Goal: Task Accomplishment & Management: Manage account settings

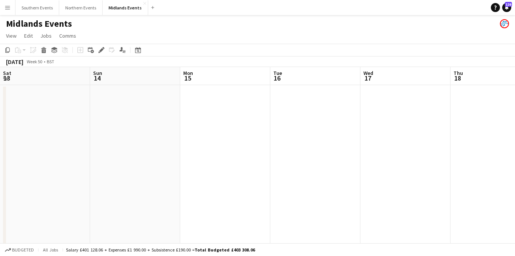
scroll to position [0, 171]
click at [8, 6] on app-icon "Menu" at bounding box center [8, 8] width 6 height 6
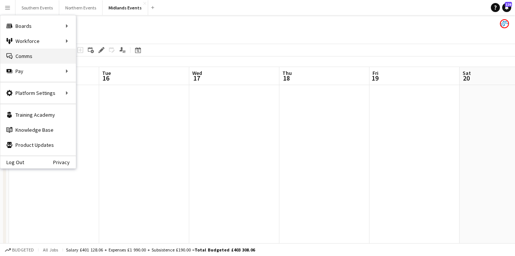
click at [23, 58] on link "Comms Comms" at bounding box center [37, 56] width 75 height 15
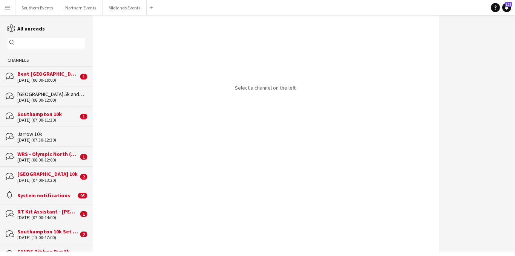
click at [48, 78] on div "[DATE] (06:00-19:00)" at bounding box center [47, 80] width 61 height 5
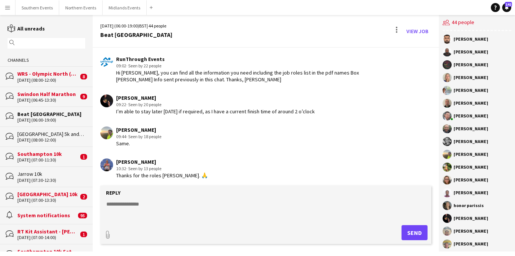
scroll to position [1355, 0]
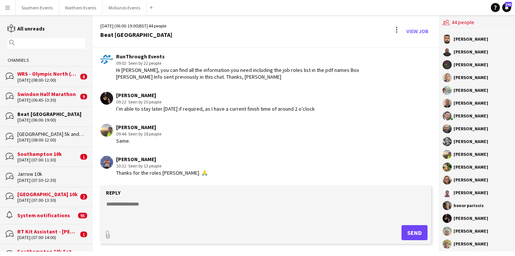
click at [121, 201] on textarea at bounding box center [267, 210] width 324 height 20
paste textarea "**********"
drag, startPoint x: 156, startPoint y: 205, endPoint x: 108, endPoint y: 205, distance: 47.8
click at [108, 205] on textarea "**********" at bounding box center [267, 210] width 324 height 20
type textarea "*"
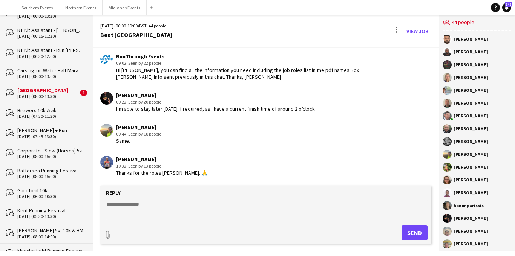
scroll to position [541, 0]
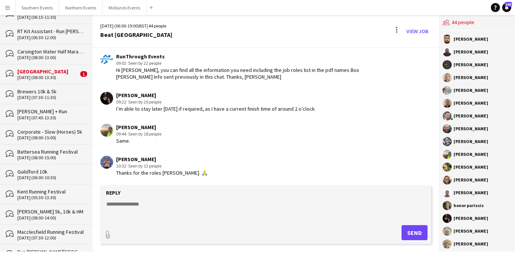
click at [52, 98] on div "[DATE] (07:30-11:30)" at bounding box center [51, 97] width 68 height 5
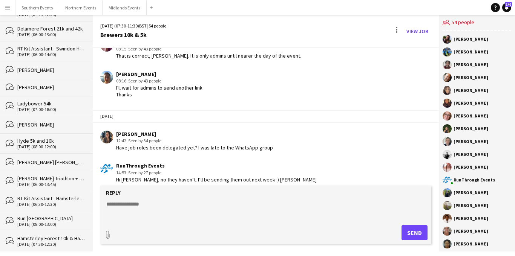
scroll to position [895, 0]
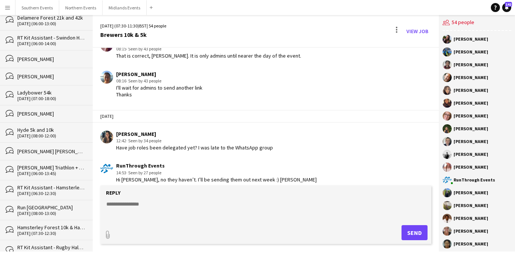
click at [55, 92] on div "Ladybower 54k" at bounding box center [51, 92] width 68 height 7
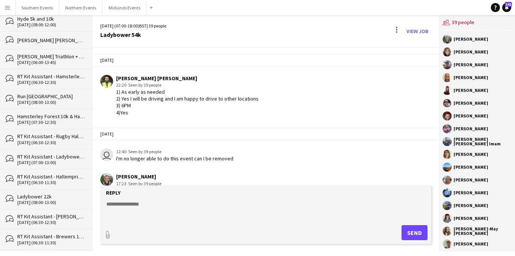
scroll to position [1036, 0]
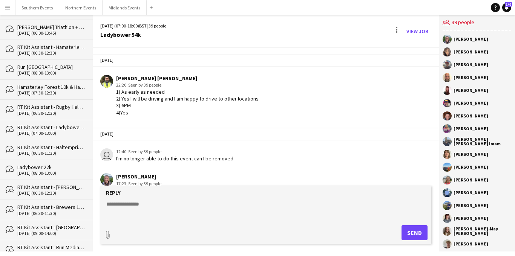
click at [46, 167] on div "Ladybower 22k" at bounding box center [51, 167] width 68 height 7
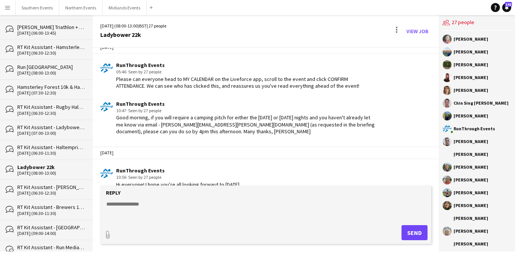
scroll to position [1138, 0]
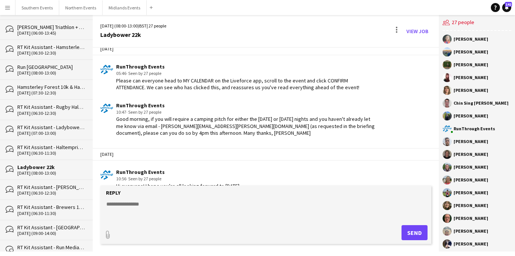
drag, startPoint x: 334, startPoint y: 85, endPoint x: 110, endPoint y: 74, distance: 224.4
click at [110, 74] on app-chat-message "RunThrough Events 05:46 · Seen by 27 people Please can everyone head to MY CALE…" at bounding box center [266, 77] width 346 height 35
click at [341, 87] on app-chat-message "RunThrough Events 05:46 · Seen by 27 people Please can everyone head to MY CALE…" at bounding box center [266, 77] width 346 height 35
drag, startPoint x: 226, startPoint y: 82, endPoint x: 115, endPoint y: 74, distance: 111.0
click at [115, 74] on div "RunThrough Events 05:46 · Seen by 27 people Please can everyone head to MY CALE…" at bounding box center [238, 76] width 277 height 27
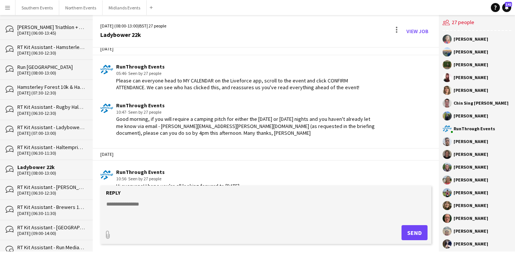
copy div "Please can everyone head to MY CALENDAR on the Liveforce app, scroll to the eve…"
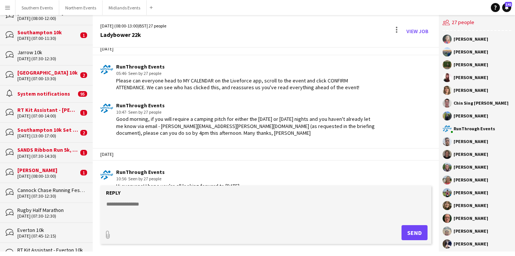
scroll to position [0, 0]
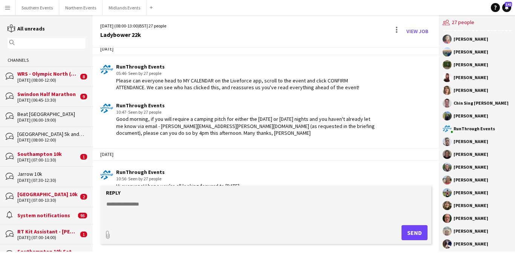
click at [50, 115] on div "Beat [GEOGRAPHIC_DATA]" at bounding box center [51, 114] width 68 height 7
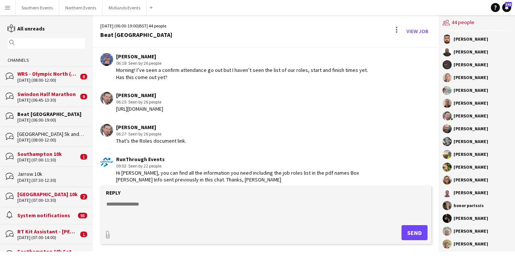
scroll to position [1348, 0]
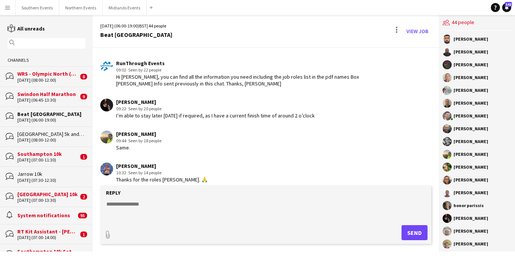
click at [130, 205] on textarea at bounding box center [267, 210] width 324 height 20
paste textarea "**********"
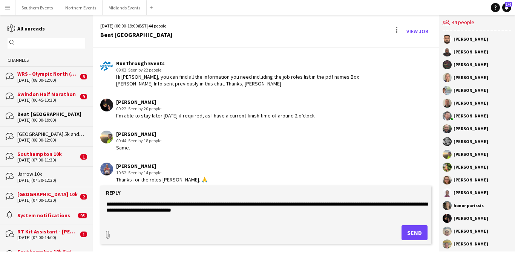
type textarea "**********"
click at [412, 232] on button "Send" at bounding box center [414, 232] width 26 height 15
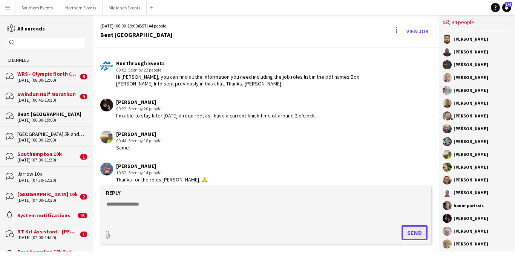
scroll to position [1387, 0]
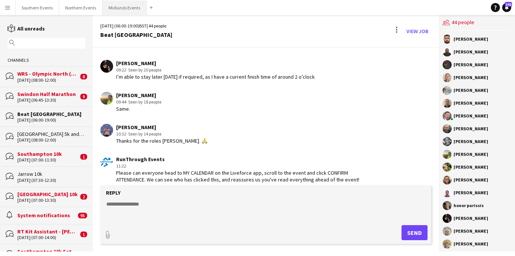
click at [118, 8] on button "Midlands Events Close" at bounding box center [124, 7] width 44 height 15
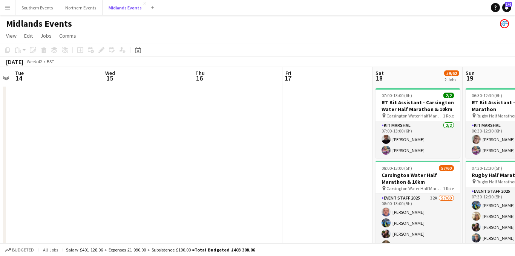
scroll to position [0, 313]
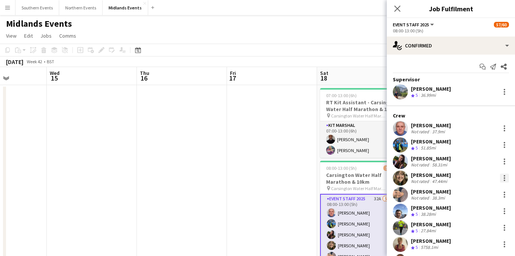
click at [503, 176] on div at bounding box center [504, 178] width 9 height 9
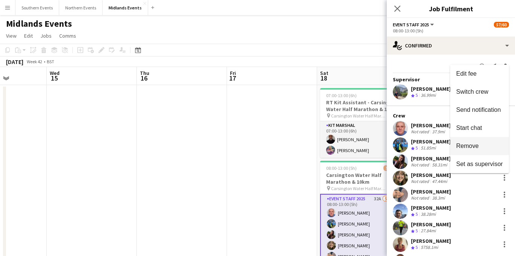
click at [476, 148] on span "Remove" at bounding box center [467, 145] width 23 height 6
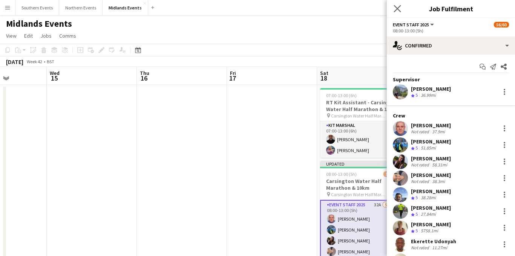
click at [397, 12] on app-icon "Close pop-in" at bounding box center [397, 8] width 11 height 11
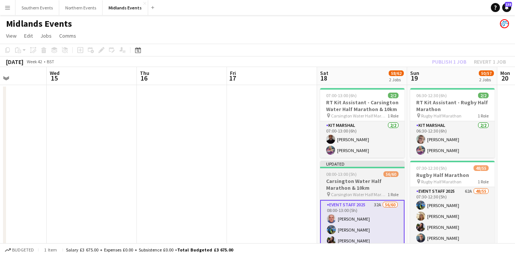
click at [352, 172] on span "08:00-13:00 (5h)" at bounding box center [341, 174] width 31 height 6
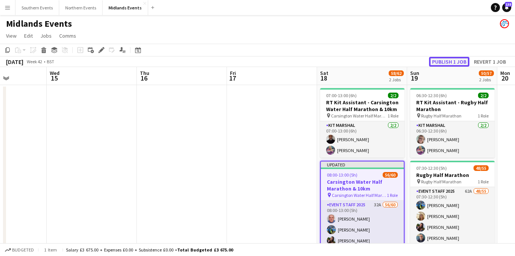
click at [446, 61] on button "Publish 1 job" at bounding box center [449, 62] width 40 height 10
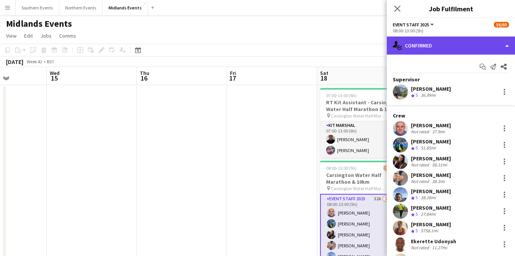
click at [452, 42] on div "single-neutral-actions-check-2 Confirmed" at bounding box center [450, 46] width 128 height 18
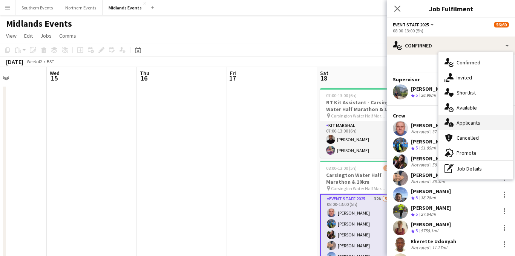
click at [457, 121] on span "Applicants" at bounding box center [468, 122] width 24 height 7
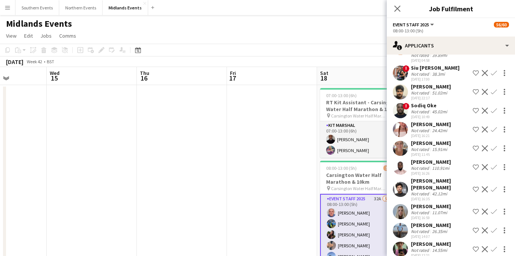
scroll to position [445, 0]
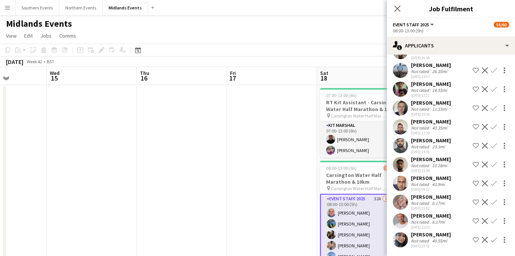
click at [493, 203] on app-icon "Confirm" at bounding box center [493, 202] width 6 height 6
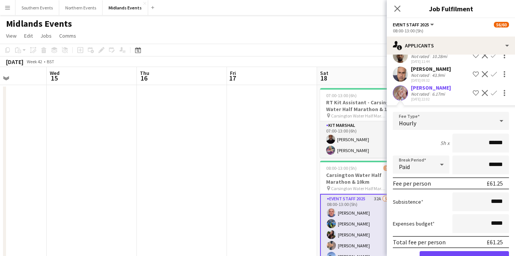
scroll to position [580, 0]
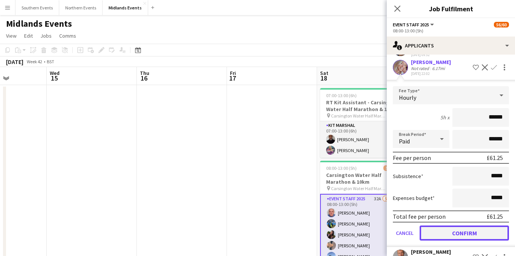
click at [441, 234] on button "Confirm" at bounding box center [463, 233] width 89 height 15
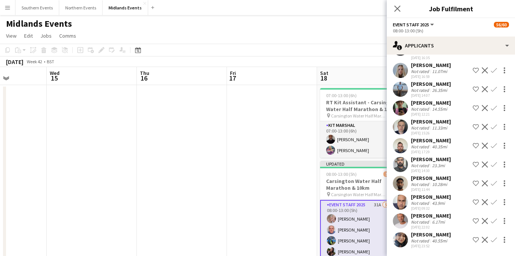
scroll to position [22, 0]
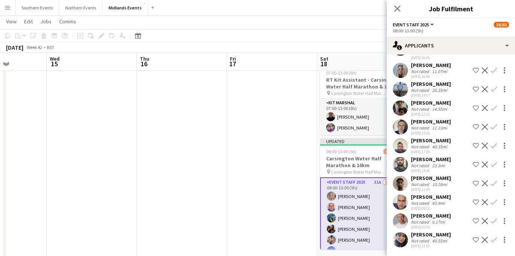
click at [494, 222] on app-icon "Confirm" at bounding box center [493, 221] width 6 height 6
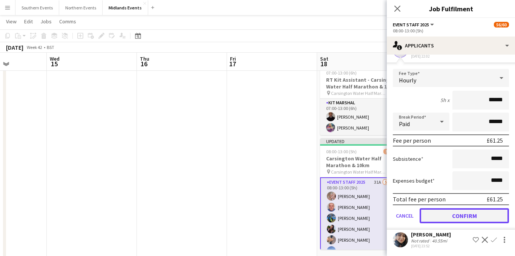
click at [452, 213] on button "Confirm" at bounding box center [463, 215] width 89 height 15
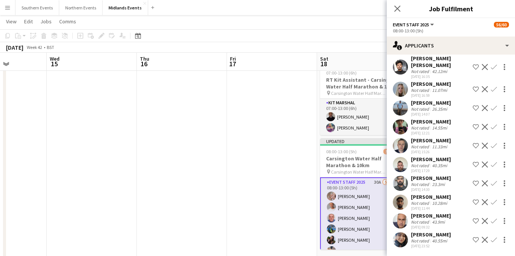
scroll to position [407, 0]
click at [394, 9] on icon "Close pop-in" at bounding box center [396, 8] width 7 height 7
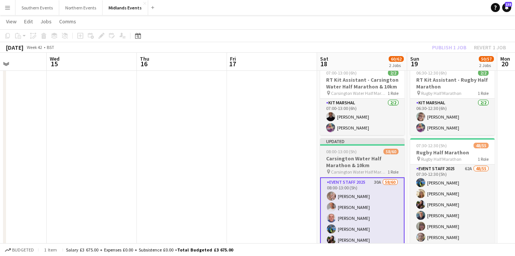
click at [360, 163] on h3 "Carsington Water Half Marathon & 10km" at bounding box center [362, 162] width 84 height 14
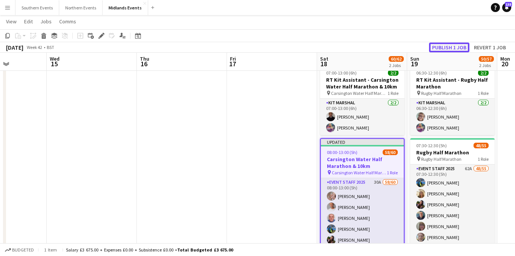
click at [446, 51] on button "Publish 1 job" at bounding box center [449, 48] width 40 height 10
